Goal: Task Accomplishment & Management: Manage account settings

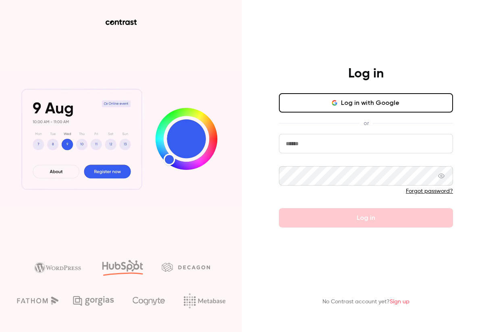
type input "**********"
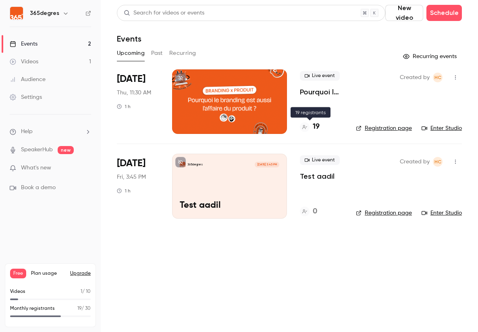
click at [317, 126] on h4 "19" at bounding box center [316, 126] width 7 height 11
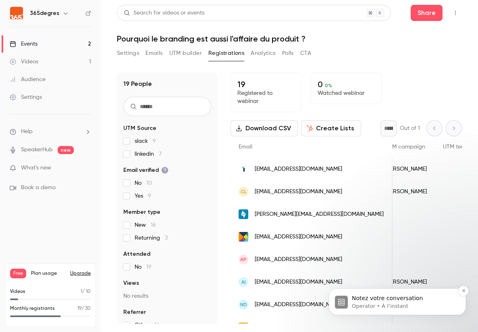
click at [383, 301] on span "Notez votre conversation" at bounding box center [387, 298] width 71 height 6
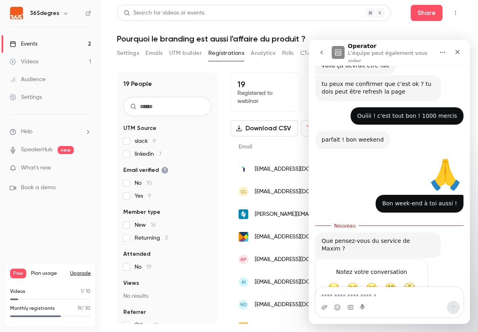
scroll to position [675, 0]
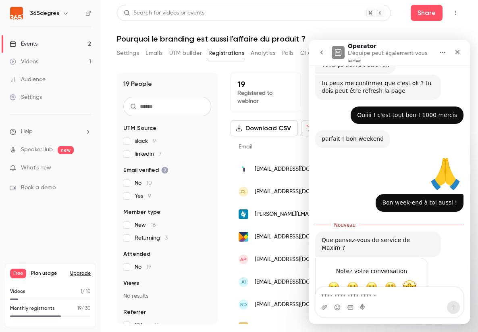
click at [412, 280] on span "Formidable" at bounding box center [409, 287] width 15 height 15
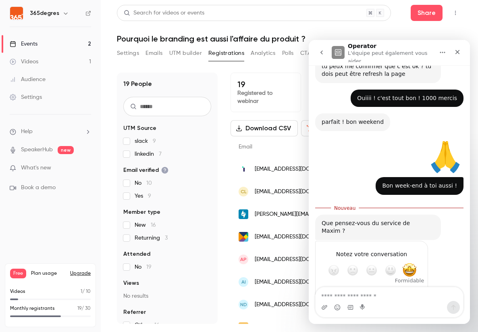
scroll to position [696, 0]
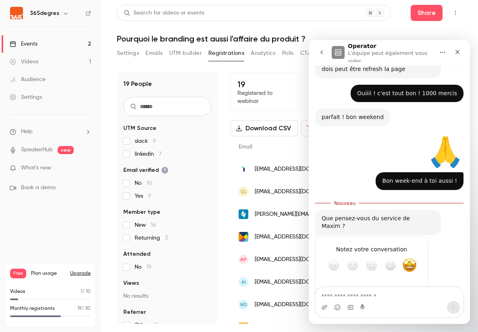
type textarea "**********"
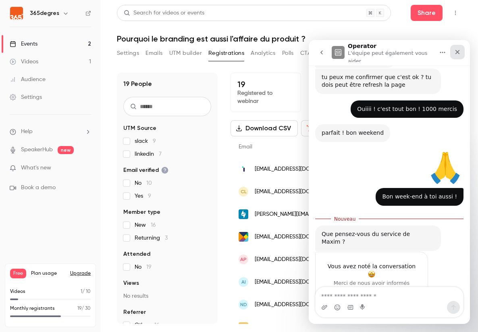
click at [459, 50] on icon "Fermer" at bounding box center [457, 52] width 4 height 4
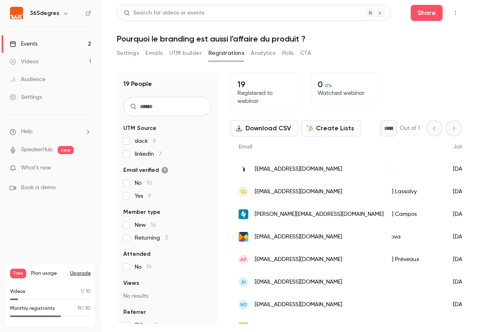
scroll to position [0, 0]
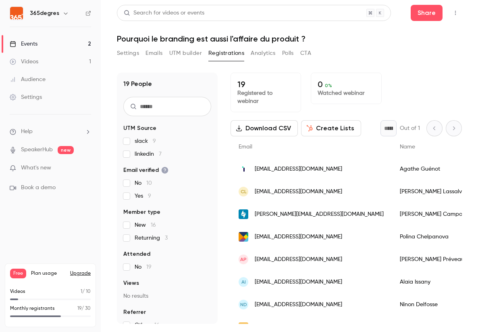
click at [13, 291] on p "Videos" at bounding box center [17, 291] width 15 height 7
click at [30, 60] on div "Videos" at bounding box center [24, 62] width 29 height 8
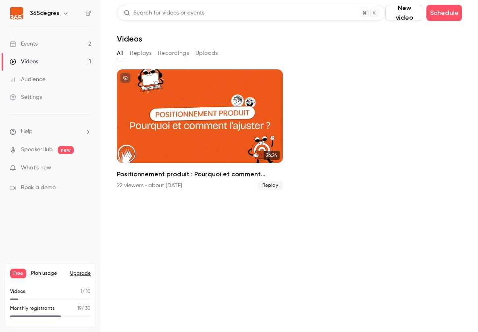
click at [39, 95] on div "Settings" at bounding box center [26, 97] width 32 height 8
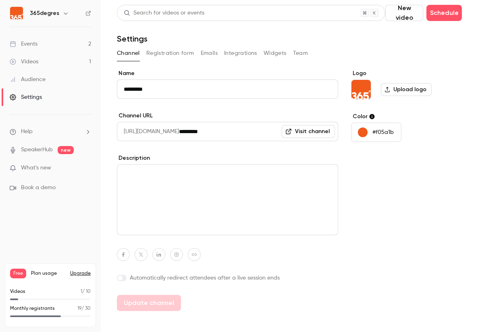
click at [294, 52] on button "Team" at bounding box center [300, 53] width 15 height 13
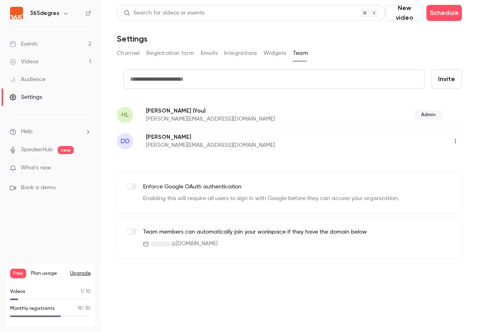
click at [455, 140] on icon "button" at bounding box center [455, 141] width 6 height 6
click at [421, 161] on div "Assign admin role" at bounding box center [433, 162] width 61 height 8
